Goal: Information Seeking & Learning: Check status

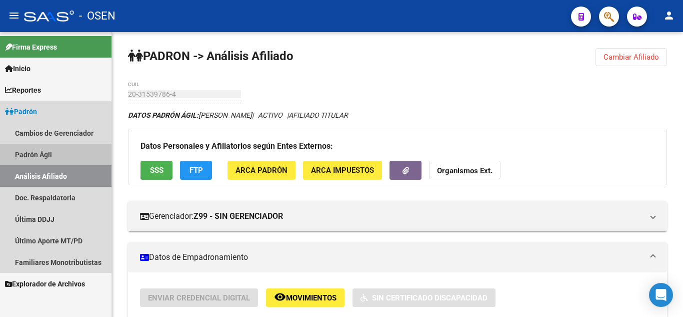
click at [28, 159] on link "Padrón Ágil" at bounding box center [56, 155] width 112 height 22
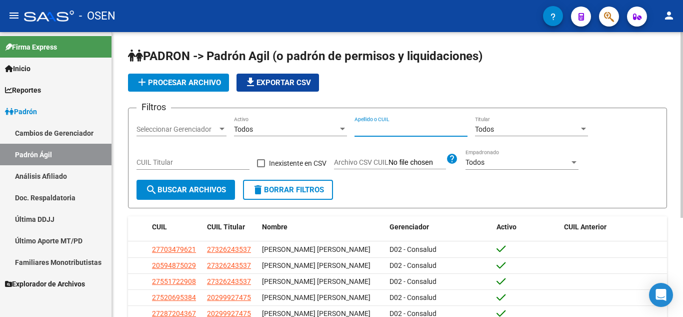
click at [384, 129] on input "Apellido o CUIL" at bounding box center [411, 129] width 113 height 9
type input "[PERSON_NAME]"
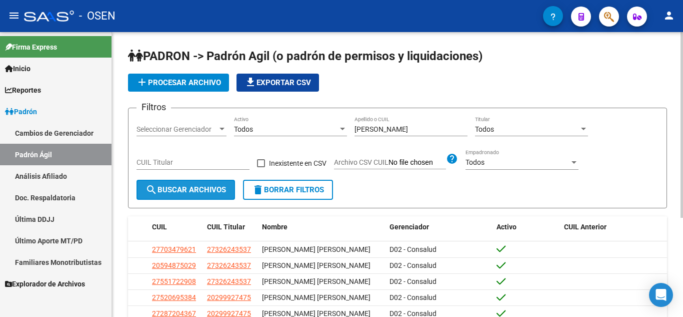
click at [172, 194] on span "search Buscar Archivos" at bounding box center [186, 189] width 81 height 9
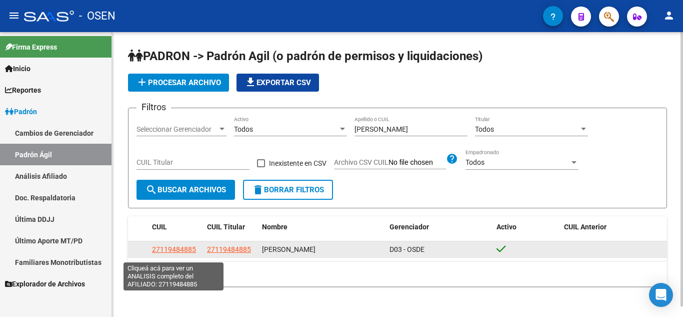
click at [184, 252] on span "27119484885" at bounding box center [174, 249] width 44 height 8
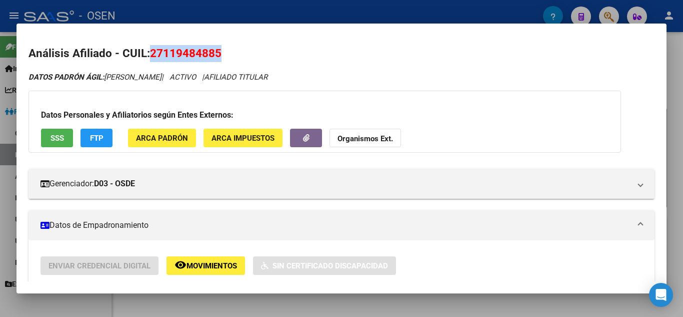
drag, startPoint x: 222, startPoint y: 55, endPoint x: 153, endPoint y: 58, distance: 68.6
click at [153, 58] on span "27119484885" at bounding box center [186, 53] width 72 height 13
copy span "27119484885"
click at [0, 150] on div at bounding box center [341, 158] width 683 height 317
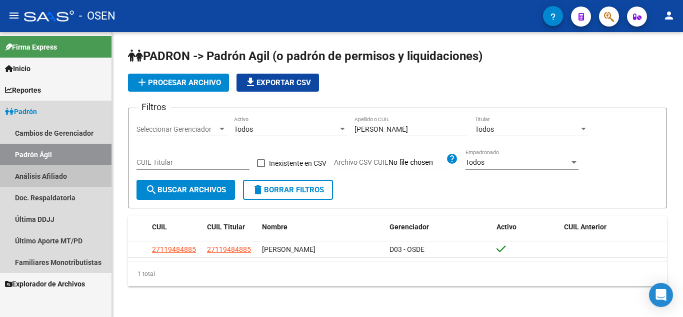
click at [66, 172] on link "Análisis Afiliado" at bounding box center [56, 176] width 112 height 22
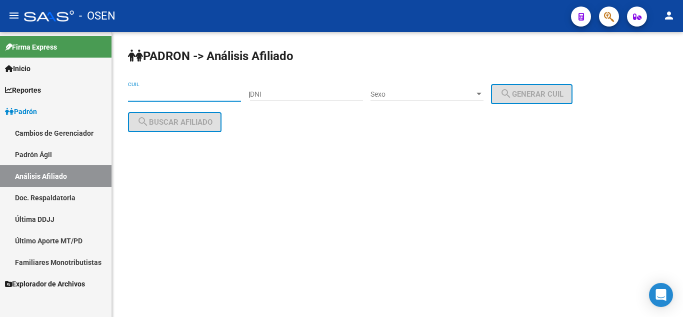
click at [166, 90] on input "CUIL" at bounding box center [184, 94] width 113 height 9
paste input "27-11948488-5"
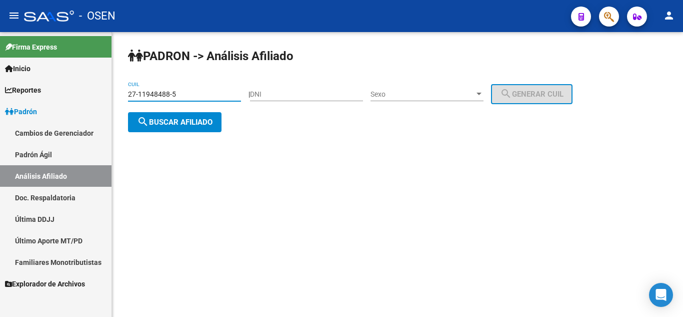
type input "27-11948488-5"
click at [172, 125] on span "search Buscar afiliado" at bounding box center [175, 122] width 76 height 9
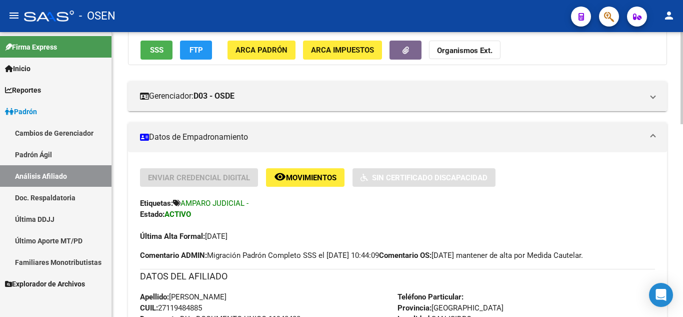
scroll to position [100, 0]
